Goal: Task Accomplishment & Management: Use online tool/utility

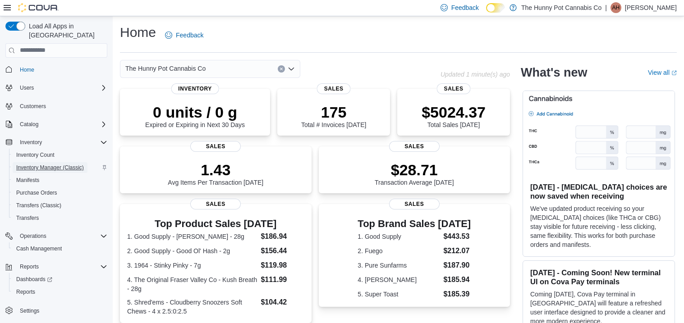
click at [63, 164] on span "Inventory Manager (Classic)" at bounding box center [50, 167] width 68 height 7
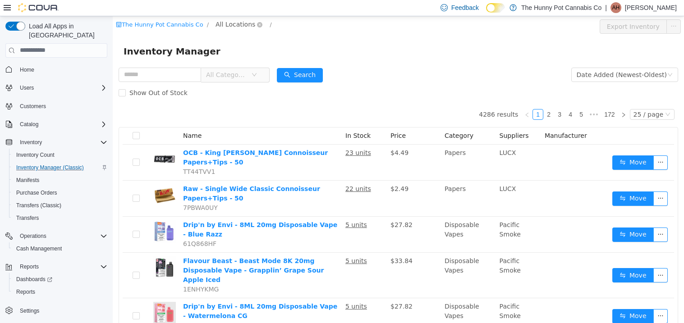
click at [226, 22] on span "All Locations" at bounding box center [236, 24] width 40 height 10
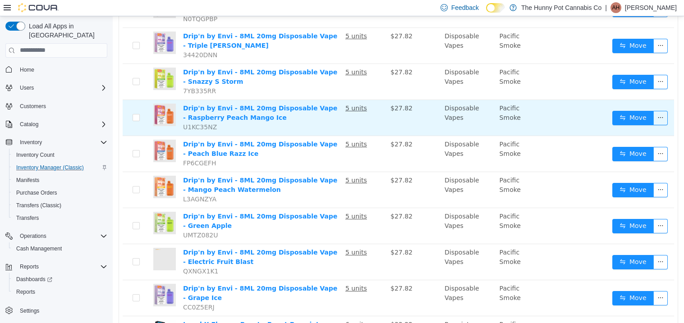
scroll to position [305, 0]
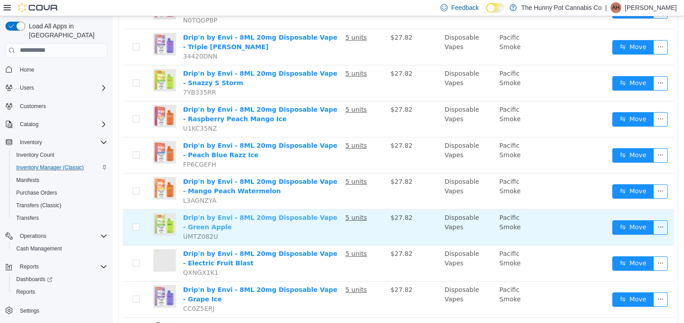
click at [243, 214] on link "Drip'n by Envi - 8ML 20mg Disposable Vape - Green Apple" at bounding box center [260, 222] width 154 height 17
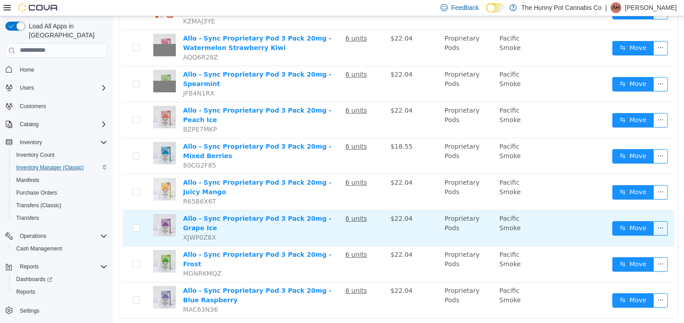
scroll to position [0, 0]
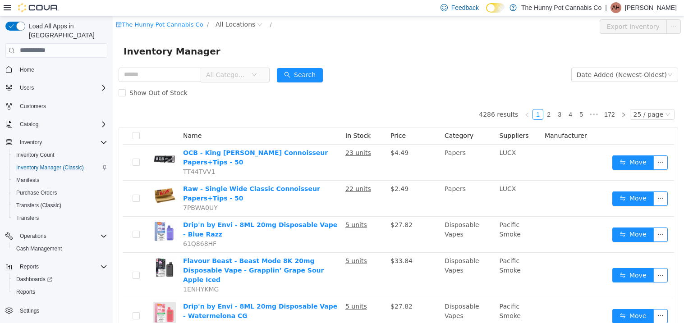
click at [244, 72] on span "All Categories" at bounding box center [226, 74] width 41 height 9
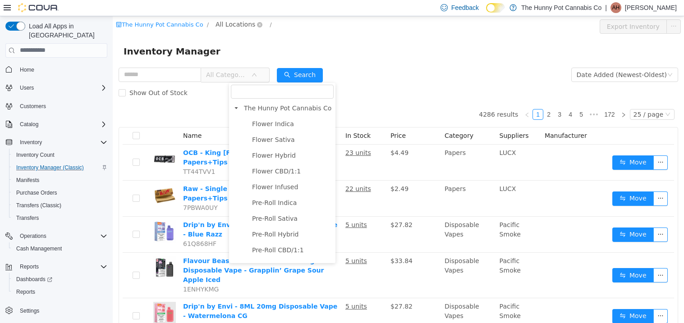
click at [231, 21] on span "All Locations" at bounding box center [236, 24] width 40 height 10
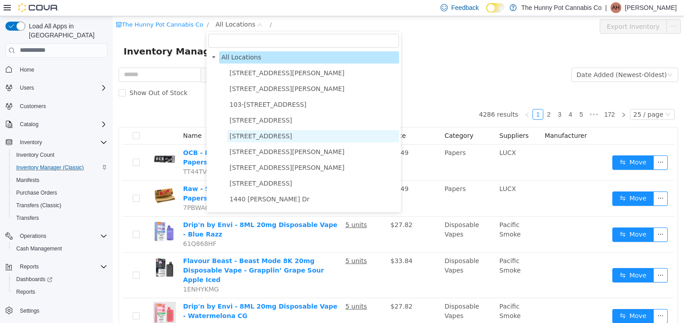
click at [246, 134] on span "[STREET_ADDRESS]" at bounding box center [261, 135] width 63 height 7
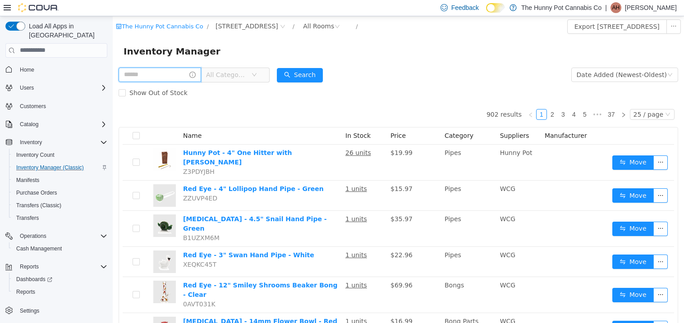
click at [201, 74] on input "text" at bounding box center [160, 74] width 83 height 14
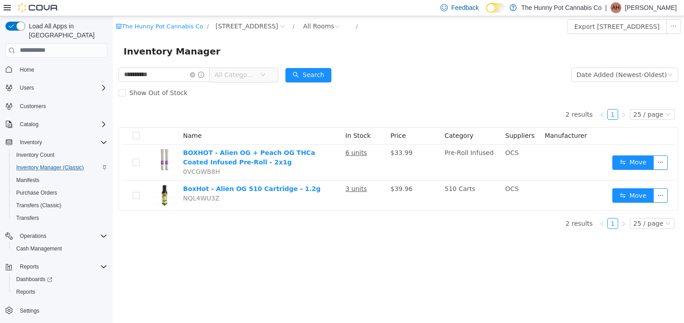
click at [185, 257] on div "**********" at bounding box center [398, 169] width 571 height 307
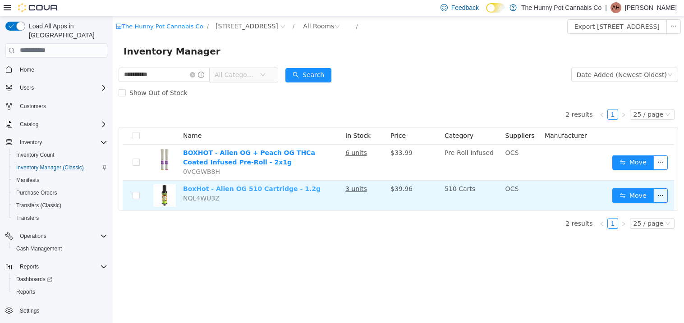
click at [241, 185] on link "BoxHot - Alien OG 510 Cartridge - 1.2g" at bounding box center [252, 188] width 138 height 7
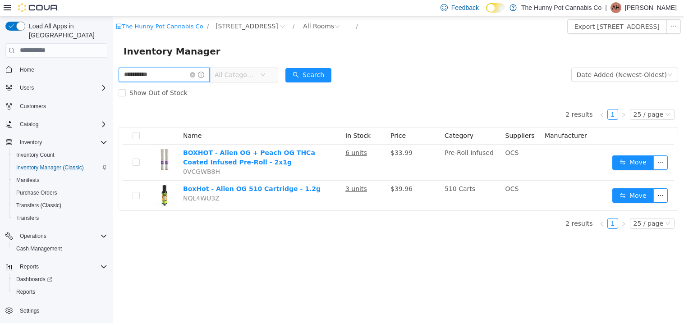
click at [180, 75] on input "**********" at bounding box center [164, 74] width 91 height 14
type input "*******"
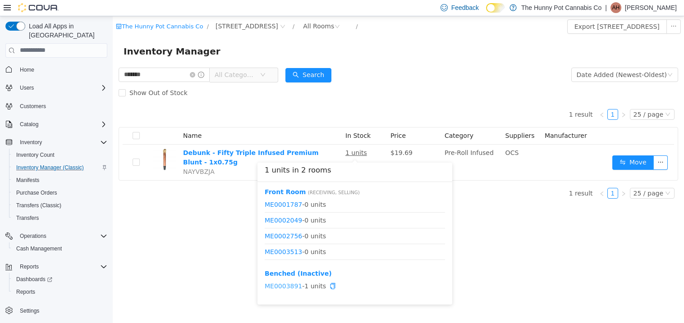
click at [283, 284] on link "ME0003891" at bounding box center [283, 285] width 37 height 7
drag, startPoint x: 301, startPoint y: 285, endPoint x: 266, endPoint y: 286, distance: 35.2
click at [266, 286] on span "ME0003891 - 1 units" at bounding box center [355, 285] width 180 height 9
click at [297, 284] on link "ME0003891" at bounding box center [283, 285] width 37 height 7
drag, startPoint x: 299, startPoint y: 285, endPoint x: 264, endPoint y: 281, distance: 35.3
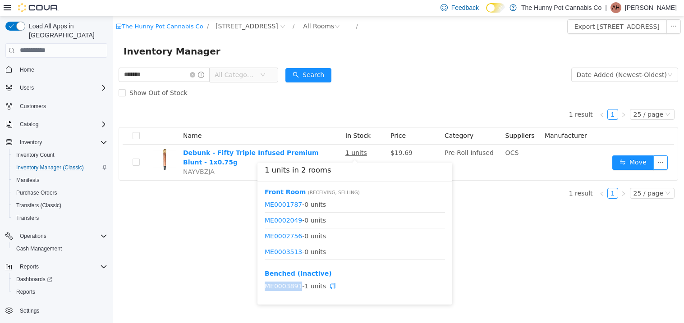
click at [265, 281] on span "ME0003891 - 1 units" at bounding box center [355, 285] width 180 height 9
copy link "ME0003891"
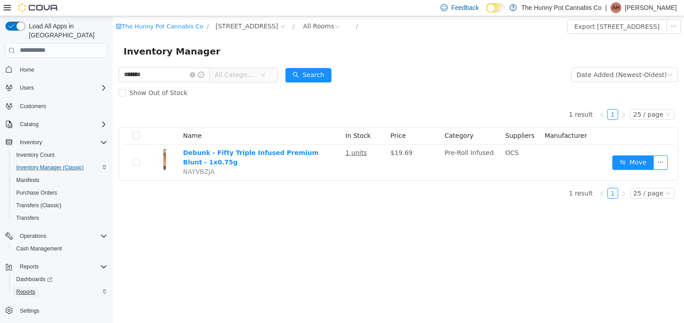
click at [34, 287] on span "Reports" at bounding box center [25, 292] width 19 height 11
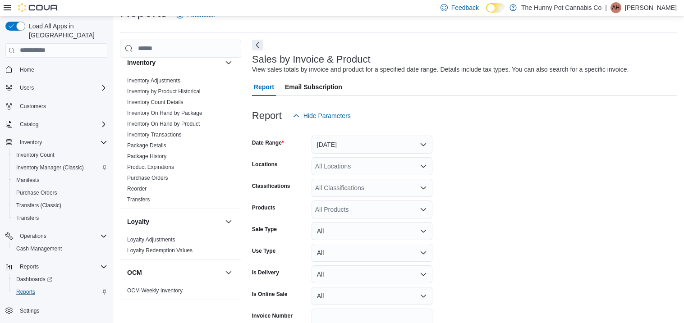
scroll to position [161, 0]
click at [150, 152] on ul "Inventory Adjustments Inventory by Product Historical Inventory Count Details I…" at bounding box center [181, 139] width 114 height 130
click at [150, 152] on link "Package History" at bounding box center [146, 155] width 39 height 6
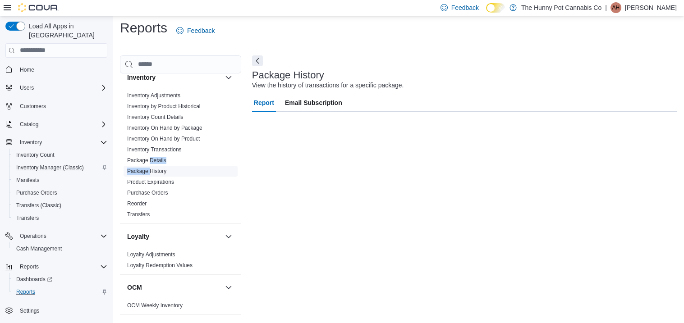
scroll to position [4, 0]
click at [427, 96] on div "Report Email Subscription" at bounding box center [464, 103] width 425 height 18
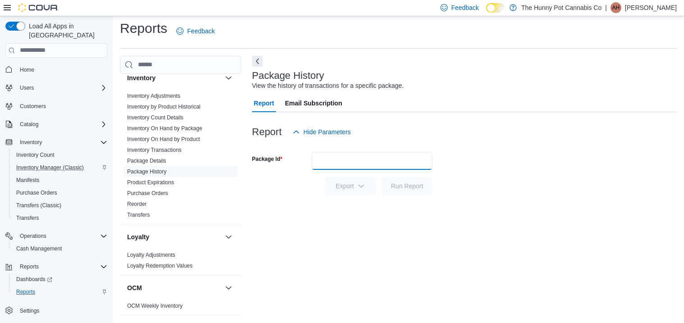
click at [400, 156] on input "Package Id" at bounding box center [372, 161] width 121 height 18
paste input "*********"
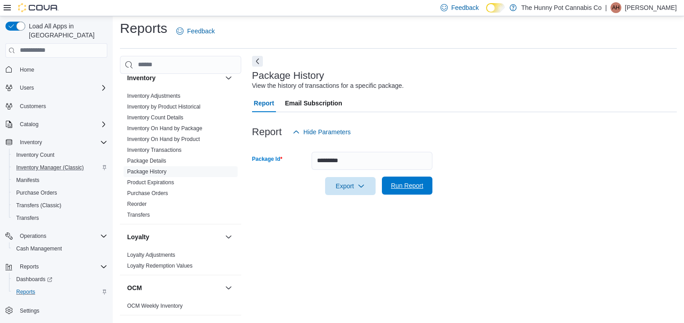
click at [409, 185] on span "Run Report" at bounding box center [407, 185] width 32 height 9
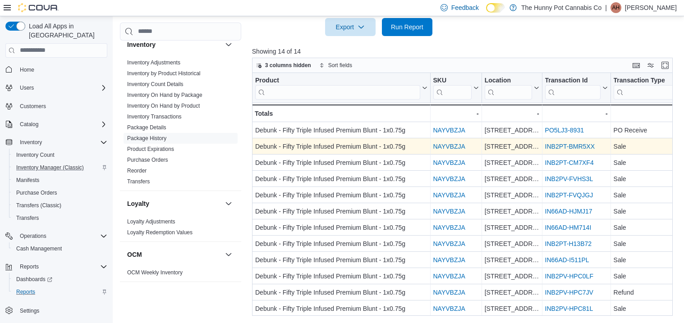
scroll to position [1, 1]
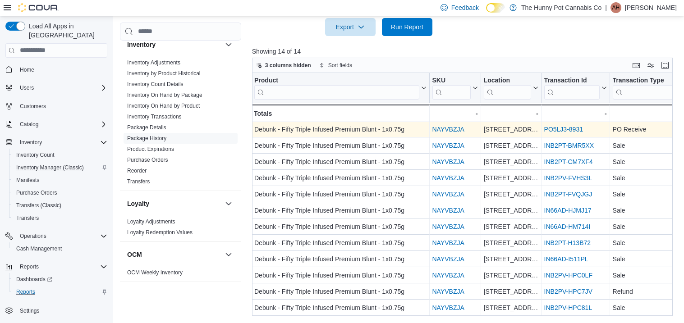
click at [563, 129] on link "PO5LJ3-8931" at bounding box center [563, 129] width 39 height 7
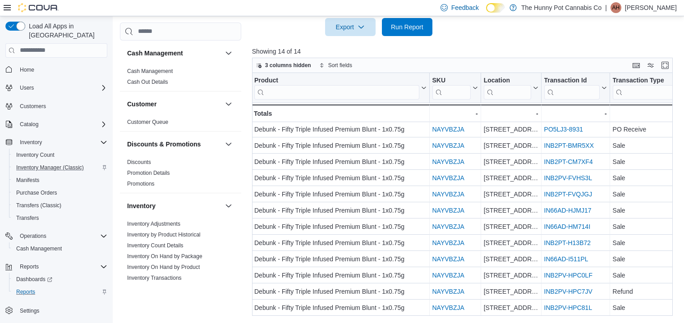
scroll to position [0, 0]
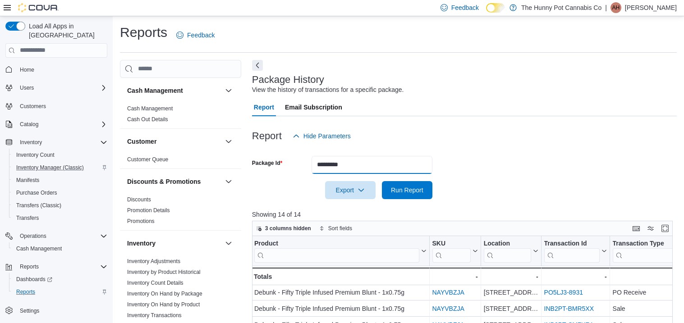
click at [366, 162] on input "*********" at bounding box center [372, 165] width 121 height 18
paste input "**"
type input "**********"
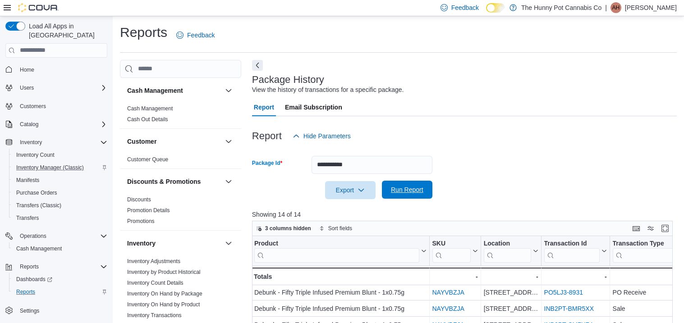
click at [395, 193] on span "Run Report" at bounding box center [407, 189] width 32 height 9
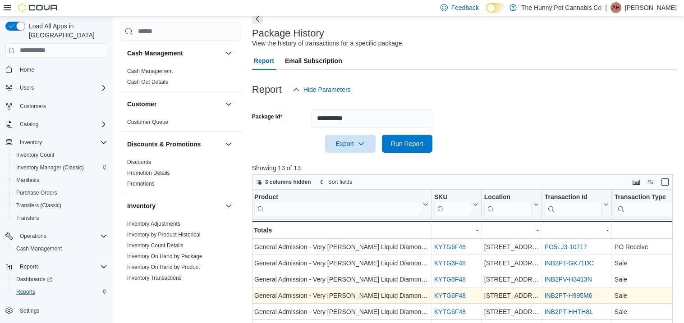
scroll to position [46, 0]
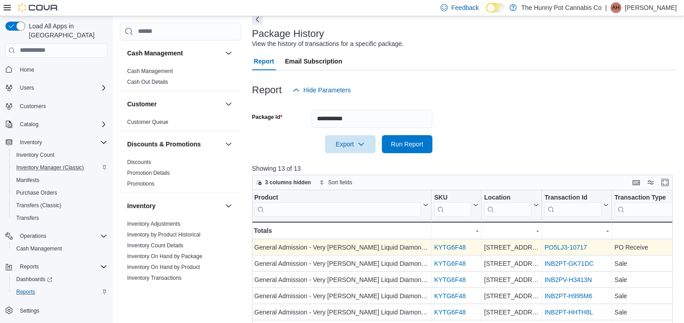
click at [576, 244] on link "PO5LJ3-10717" at bounding box center [565, 247] width 42 height 7
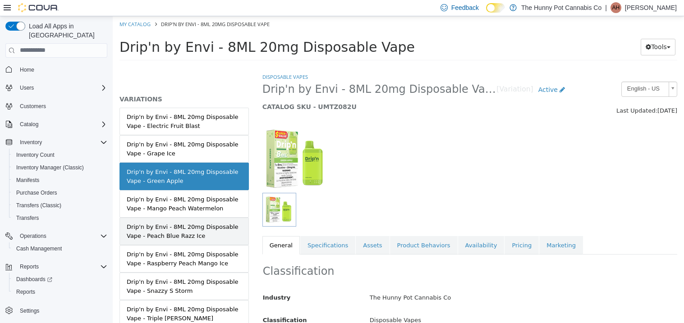
scroll to position [47, 0]
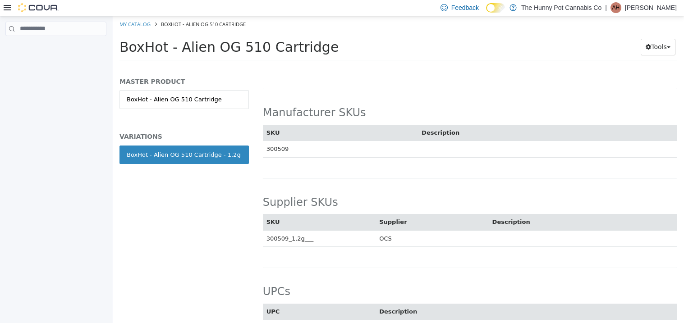
scroll to position [1091, 0]
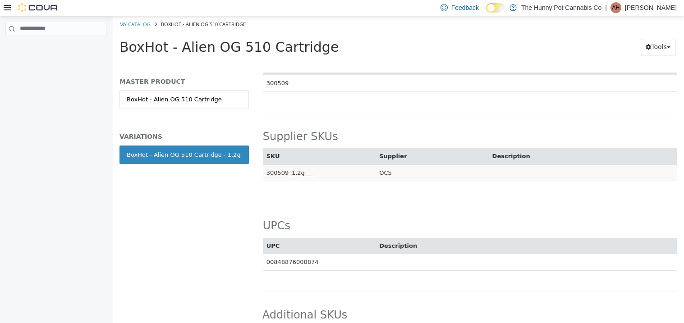
click at [285, 164] on td "300509_1.2g___" at bounding box center [319, 172] width 113 height 17
copy td "300509_1.2g___"
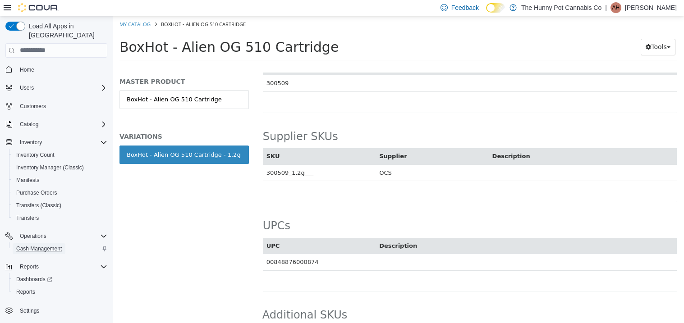
click at [38, 244] on span "Cash Management" at bounding box center [39, 249] width 46 height 11
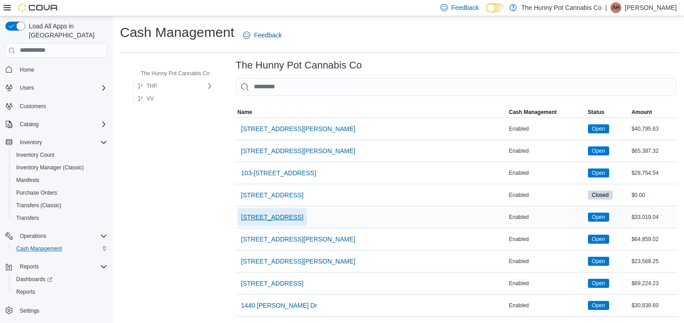
click at [258, 221] on span "[STREET_ADDRESS]" at bounding box center [272, 217] width 62 height 9
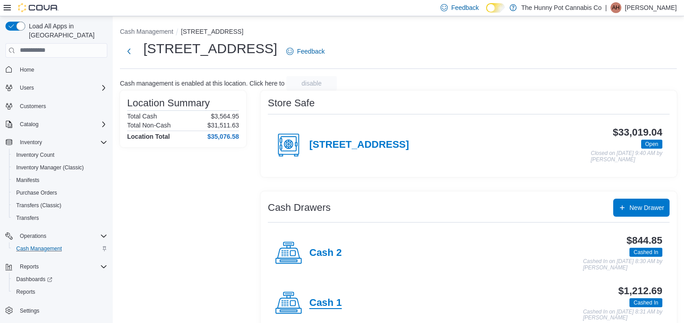
click at [326, 301] on h4 "Cash 1" at bounding box center [325, 304] width 32 height 12
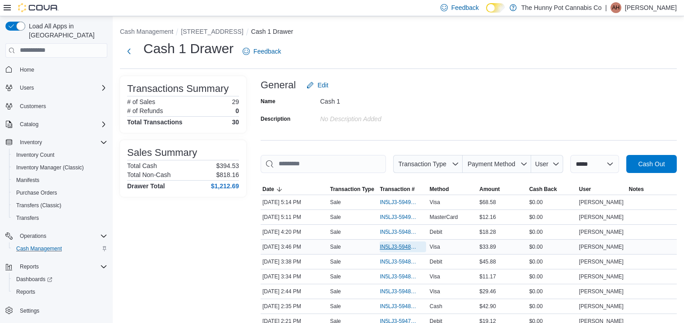
click at [405, 248] on span "IN5LJ3-5948614" at bounding box center [398, 247] width 37 height 7
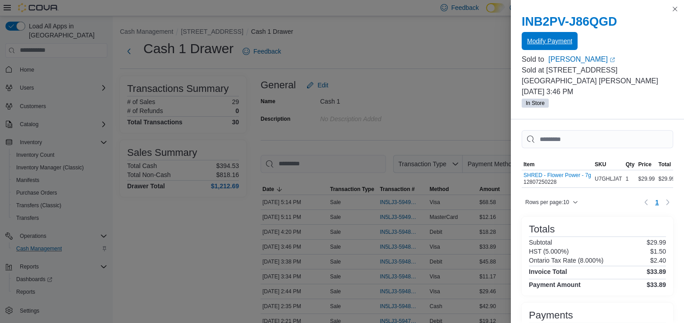
click at [557, 36] on span "Modify Payment" at bounding box center [549, 41] width 45 height 18
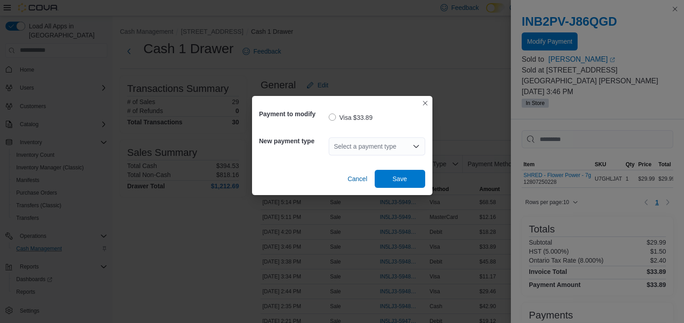
click at [398, 145] on div "Select a payment type" at bounding box center [377, 147] width 97 height 18
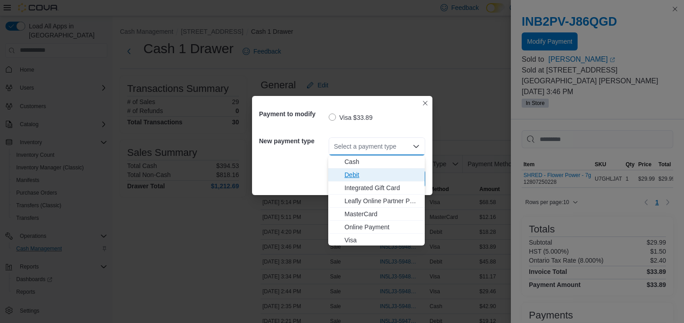
click at [345, 178] on span "Debit" at bounding box center [382, 174] width 75 height 9
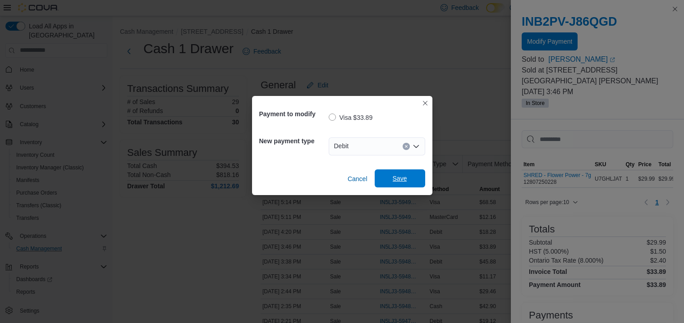
click at [385, 183] on span "Save" at bounding box center [400, 179] width 40 height 18
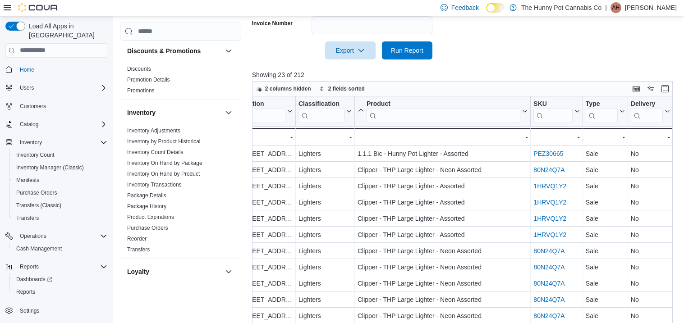
scroll to position [50, 0]
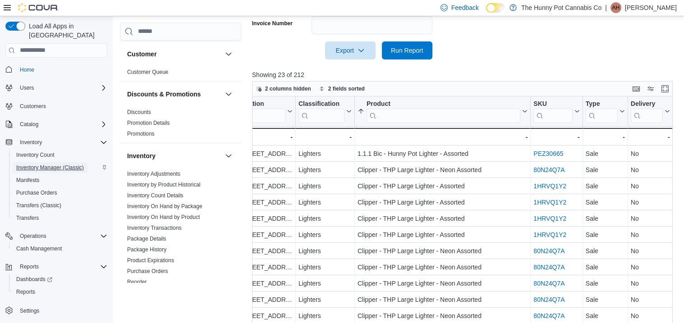
click at [53, 164] on span "Inventory Manager (Classic)" at bounding box center [50, 167] width 68 height 7
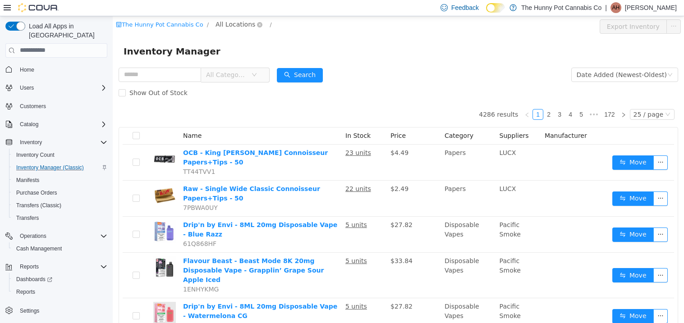
click at [229, 19] on span "All Locations" at bounding box center [236, 24] width 40 height 10
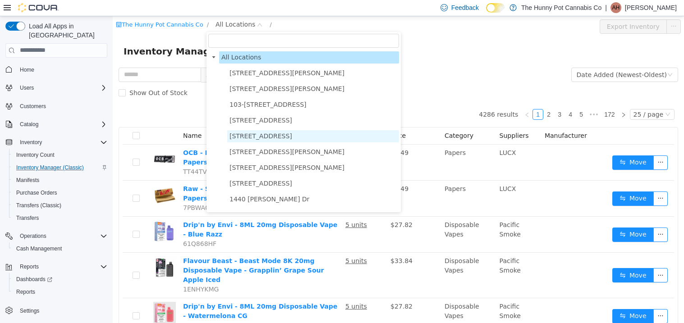
click at [247, 132] on span "[STREET_ADDRESS]" at bounding box center [261, 135] width 63 height 7
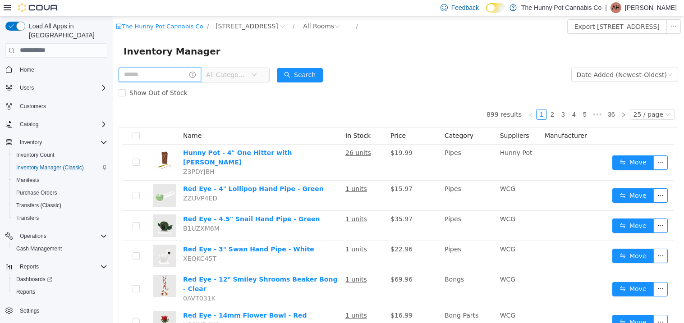
click at [193, 71] on input "text" at bounding box center [160, 74] width 83 height 14
type input "*********"
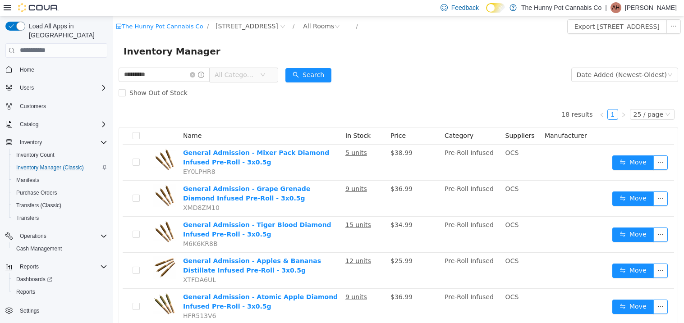
click at [260, 80] on span "All Categories" at bounding box center [237, 75] width 45 height 14
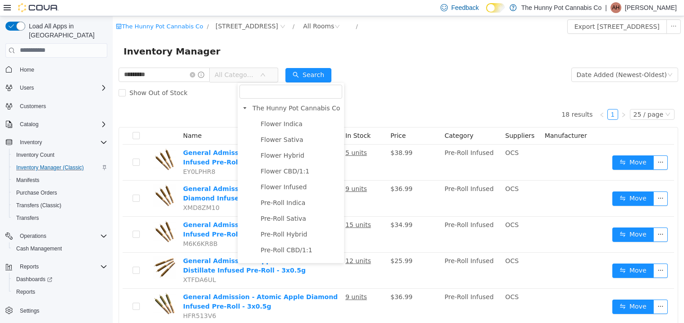
click at [278, 91] on input "filter select" at bounding box center [290, 91] width 103 height 14
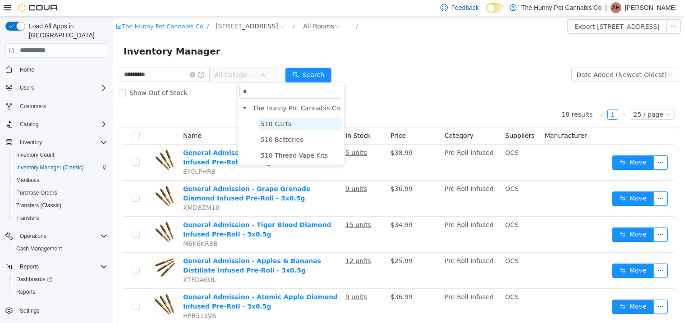
type input "*"
click at [276, 125] on span "510 Carts" at bounding box center [276, 123] width 31 height 7
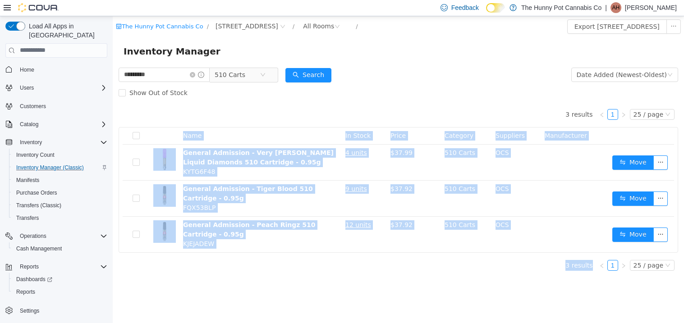
drag, startPoint x: 305, startPoint y: 123, endPoint x: 324, endPoint y: 125, distance: 18.7
click at [324, 125] on body "The Hunny Pot Cannabis Co / 1166 Yonge St / All Rooms / Export 1166 Yonge St In…" at bounding box center [398, 169] width 571 height 307
click at [453, 67] on form "********* 510 Carts Date Added (Newest-Oldest) Search Show Out of Stock" at bounding box center [399, 83] width 560 height 36
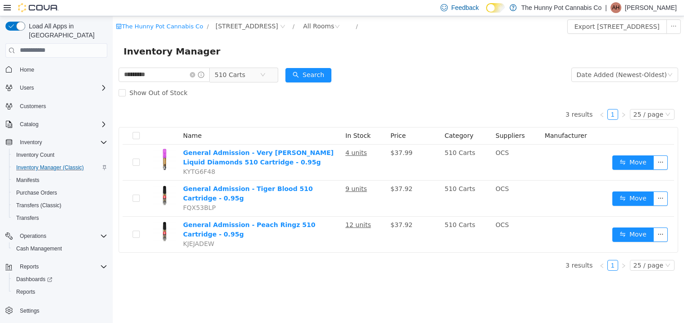
click at [453, 67] on form "********* 510 Carts Date Added (Newest-Oldest) Search Show Out of Stock" at bounding box center [399, 83] width 560 height 36
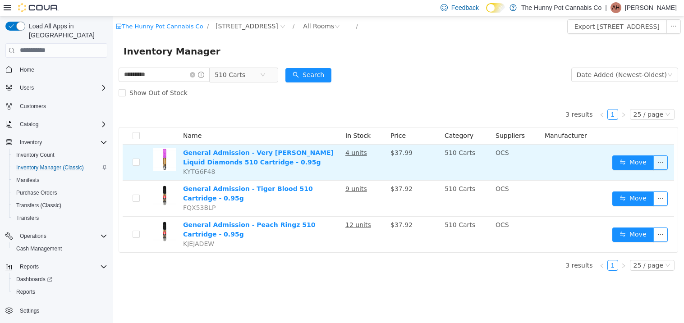
click at [355, 152] on u "4 units" at bounding box center [356, 152] width 22 height 7
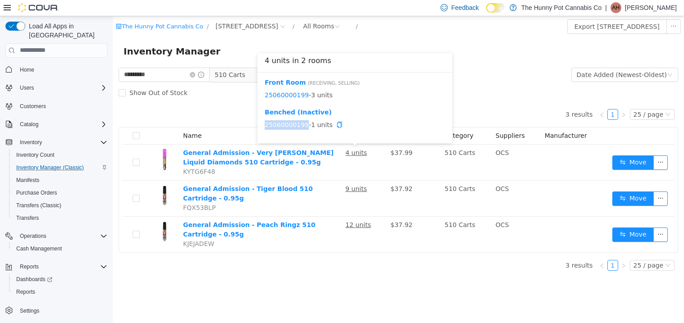
drag, startPoint x: 303, startPoint y: 122, endPoint x: 264, endPoint y: 124, distance: 38.9
click at [265, 124] on span "25060000199 - 1 units" at bounding box center [355, 124] width 180 height 9
copy link "25060000199"
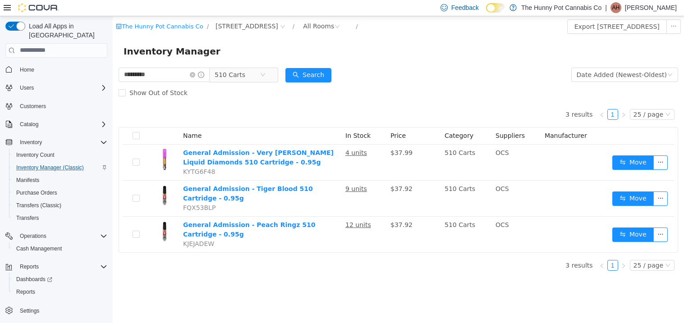
click at [499, 50] on div "Inventory Manager" at bounding box center [399, 51] width 550 height 14
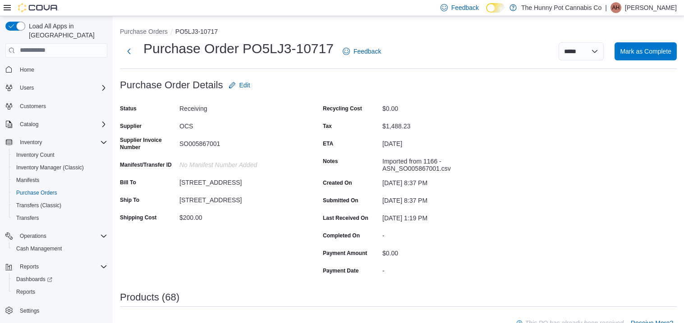
drag, startPoint x: 401, startPoint y: 165, endPoint x: 421, endPoint y: 168, distance: 20.0
click at [421, 168] on div "Imported from 1166 - ASN_SO005867001.csv" at bounding box center [442, 163] width 121 height 18
click at [422, 168] on div "Imported from 1166 - ASN_SO005867001.csv" at bounding box center [442, 163] width 121 height 18
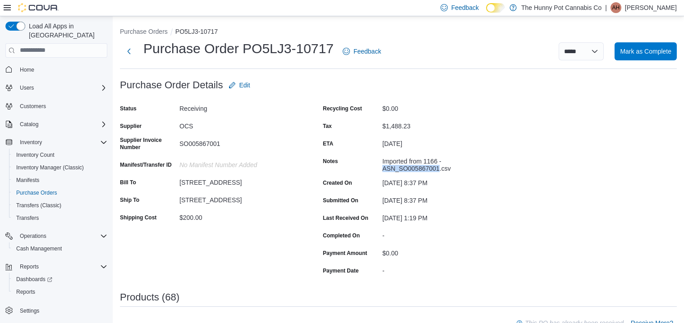
click at [439, 167] on div "Imported from 1166 - ASN_SO005867001.csv" at bounding box center [442, 163] width 121 height 18
drag, startPoint x: 439, startPoint y: 167, endPoint x: 414, endPoint y: 167, distance: 24.4
click at [414, 167] on div "Imported from 1166 - ASN_SO005867001.csv" at bounding box center [442, 163] width 121 height 18
drag, startPoint x: 438, startPoint y: 166, endPoint x: 424, endPoint y: 169, distance: 13.8
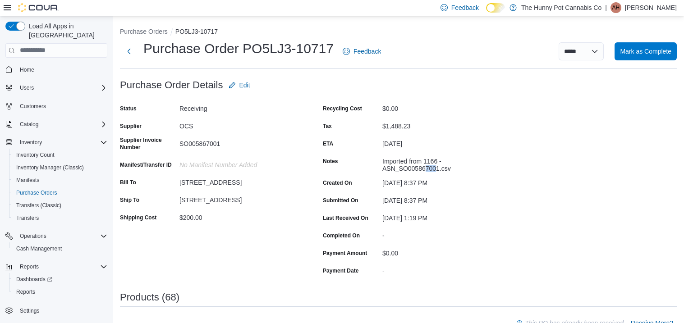
click at [424, 169] on div "Imported from 1166 - ASN_SO005867001.csv" at bounding box center [442, 163] width 121 height 18
drag, startPoint x: 439, startPoint y: 168, endPoint x: 401, endPoint y: 169, distance: 37.9
click at [401, 169] on div "Imported from 1166 - ASN_SO005867001.csv" at bounding box center [442, 163] width 121 height 18
copy div "SO005867001"
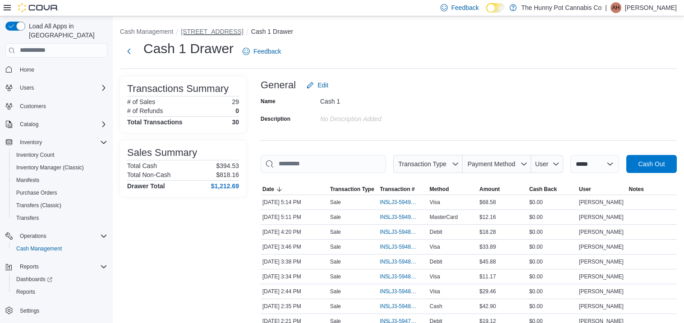
click at [215, 32] on button "[STREET_ADDRESS]" at bounding box center [212, 31] width 62 height 7
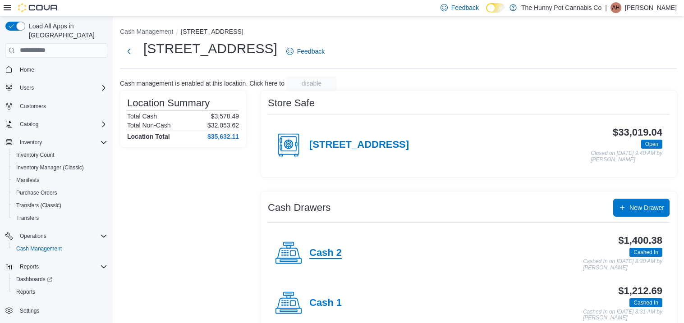
click at [313, 252] on h4 "Cash 2" at bounding box center [325, 254] width 32 height 12
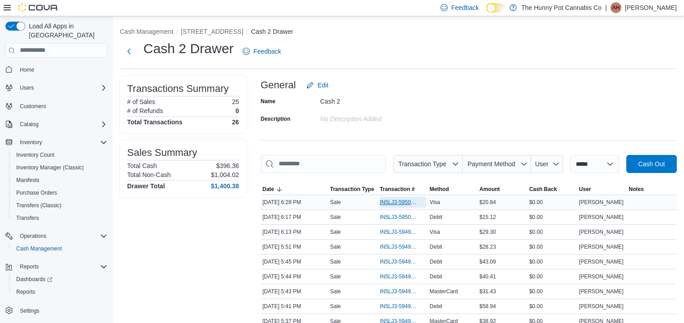
click at [404, 202] on span "IN5LJ3-5950108" at bounding box center [398, 202] width 37 height 7
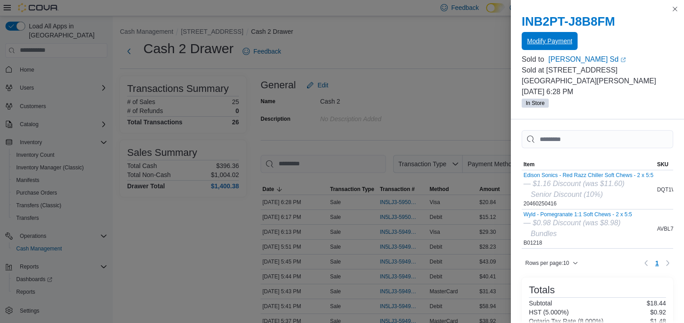
click at [562, 40] on span "Modify Payment" at bounding box center [549, 41] width 45 height 9
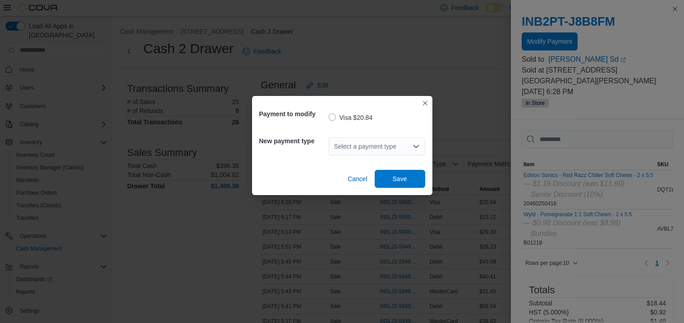
click at [411, 143] on div "Select a payment type" at bounding box center [377, 147] width 97 height 18
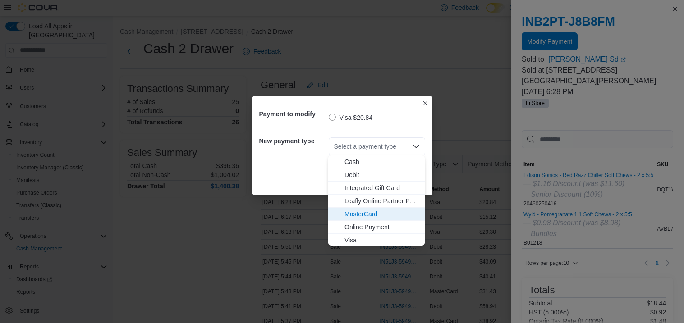
click at [354, 219] on button "MasterCard" at bounding box center [376, 214] width 97 height 13
click at [354, 219] on div "Payment to modify Visa $20.84 New payment type Select a payment type Combo box.…" at bounding box center [342, 161] width 684 height 323
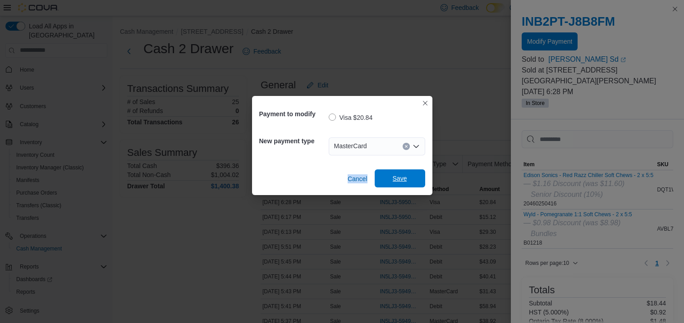
click at [412, 176] on span "Save" at bounding box center [400, 179] width 40 height 18
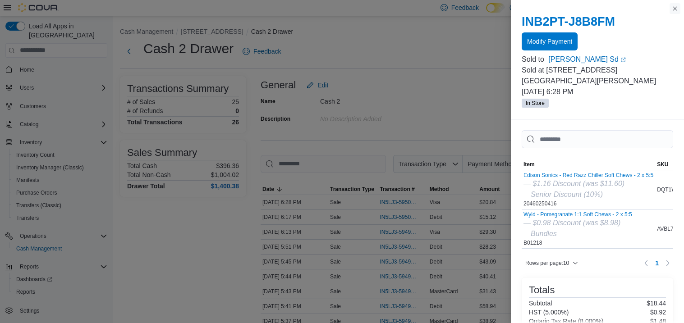
click at [677, 8] on button "Close this dialog" at bounding box center [675, 8] width 11 height 11
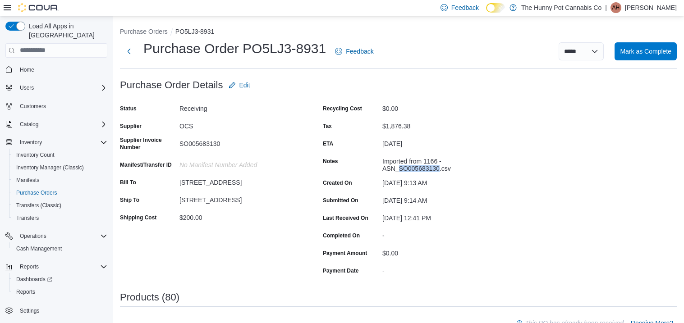
drag, startPoint x: 400, startPoint y: 166, endPoint x: 438, endPoint y: 168, distance: 37.9
click at [438, 168] on div "Imported from 1166 - ASN_SO005683130.csv" at bounding box center [442, 163] width 121 height 18
copy div "SO005683130"
click at [39, 164] on span "Inventory Manager (Classic)" at bounding box center [50, 167] width 68 height 7
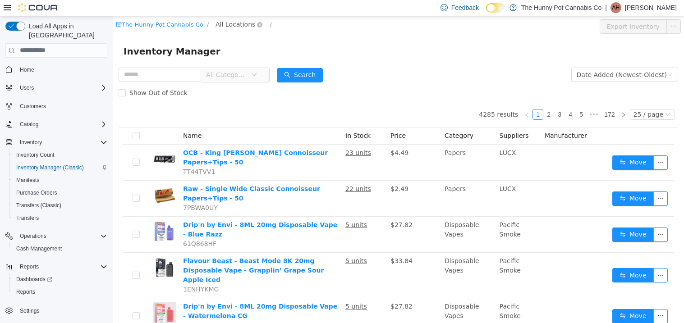
click at [230, 27] on span "All Locations" at bounding box center [236, 24] width 40 height 10
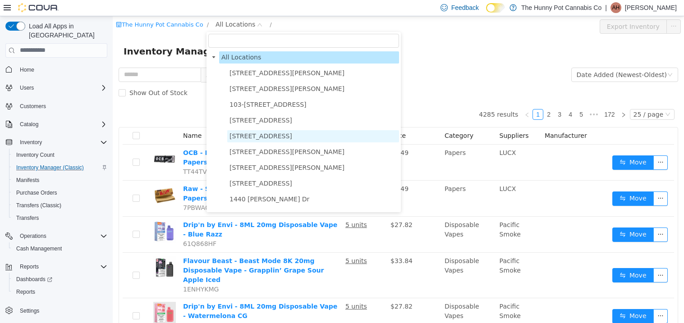
click at [238, 133] on span "[STREET_ADDRESS]" at bounding box center [261, 135] width 63 height 7
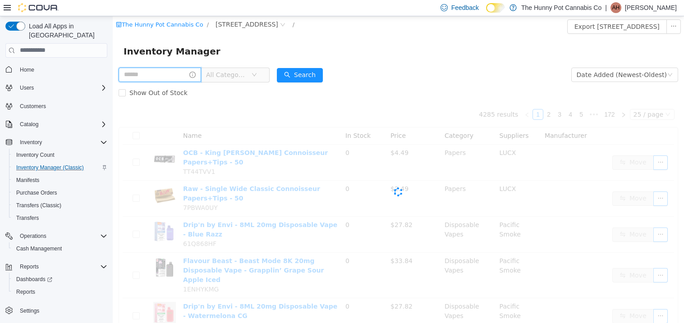
click at [184, 73] on input "text" at bounding box center [160, 74] width 83 height 14
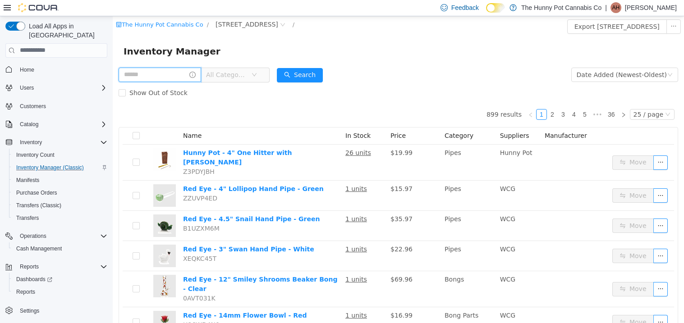
click at [184, 73] on input "text" at bounding box center [160, 74] width 83 height 14
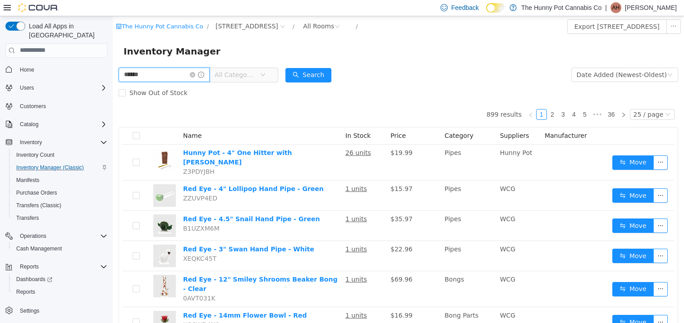
type input "******"
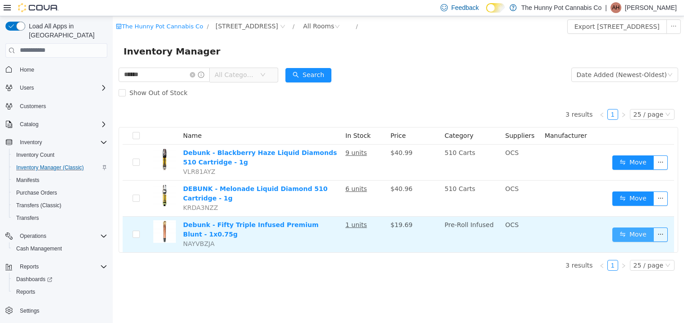
click at [625, 232] on button "Move" at bounding box center [632, 234] width 41 height 14
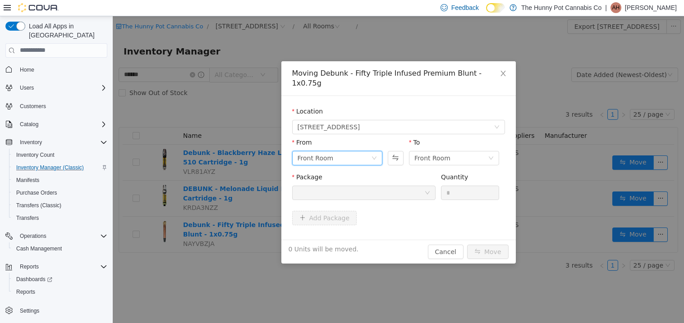
click at [356, 151] on div "Front Room" at bounding box center [335, 158] width 74 height 14
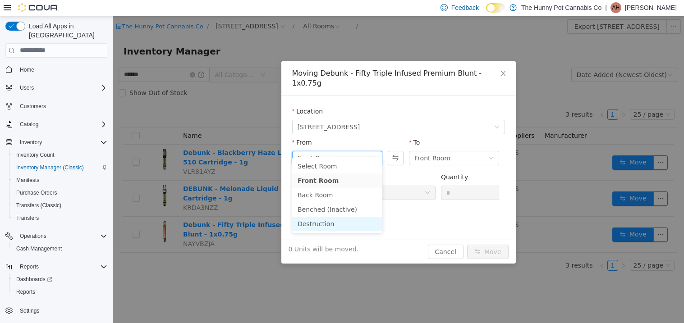
click at [330, 222] on li "Destruction" at bounding box center [337, 223] width 90 height 14
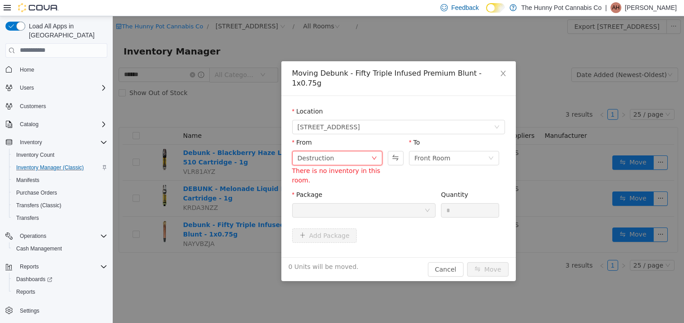
click at [337, 151] on div "Destruction" at bounding box center [335, 158] width 74 height 14
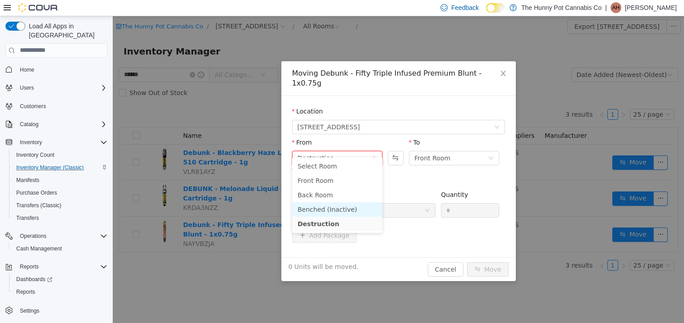
click at [338, 205] on li "Benched (Inactive)" at bounding box center [337, 209] width 90 height 14
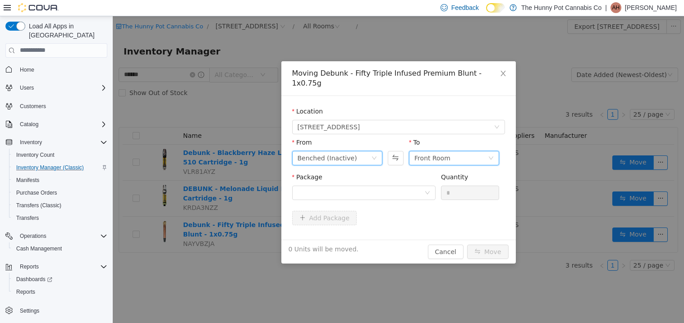
click at [481, 151] on div "Front Room" at bounding box center [451, 158] width 74 height 14
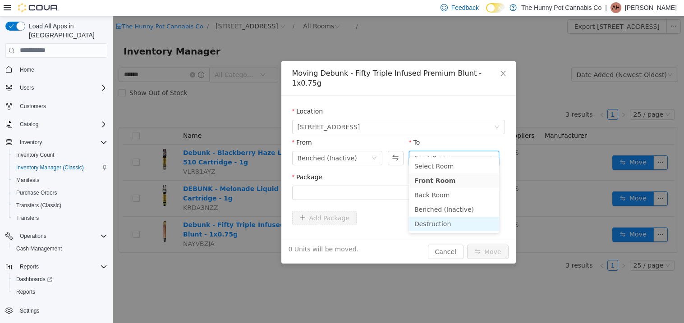
click at [439, 216] on li "Destruction" at bounding box center [454, 223] width 90 height 14
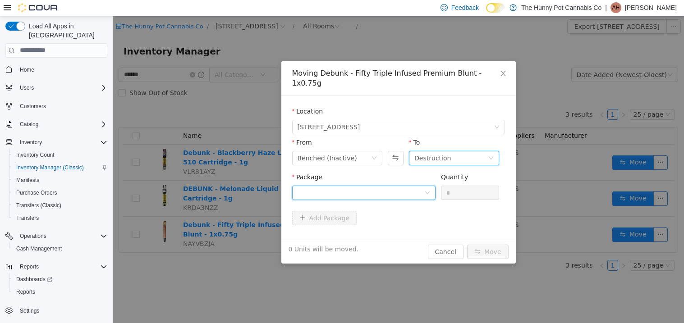
click at [425, 190] on icon "icon: down" at bounding box center [427, 192] width 5 height 5
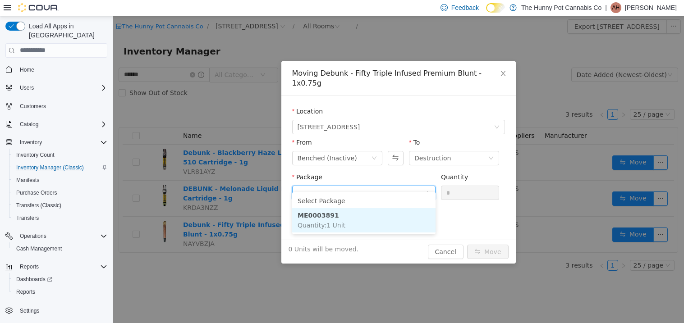
click at [402, 226] on li "ME0003891 Quantity : 1 Unit" at bounding box center [363, 220] width 143 height 24
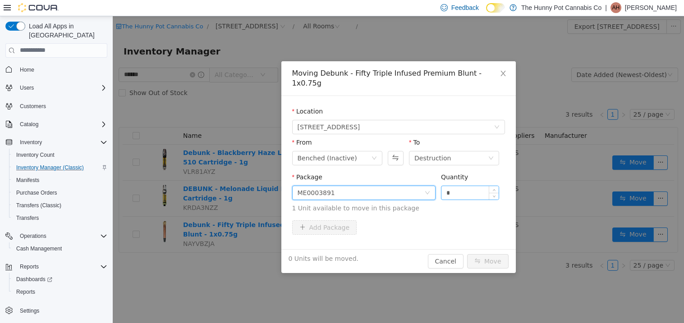
click at [469, 187] on input "*" at bounding box center [471, 193] width 58 height 14
type input "*"
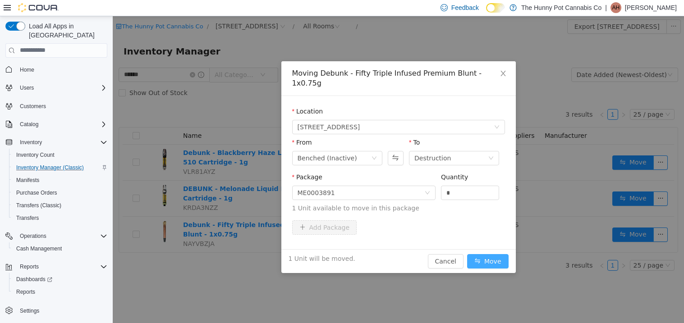
click at [493, 254] on button "Move" at bounding box center [487, 261] width 41 height 14
